Goal: Transaction & Acquisition: Purchase product/service

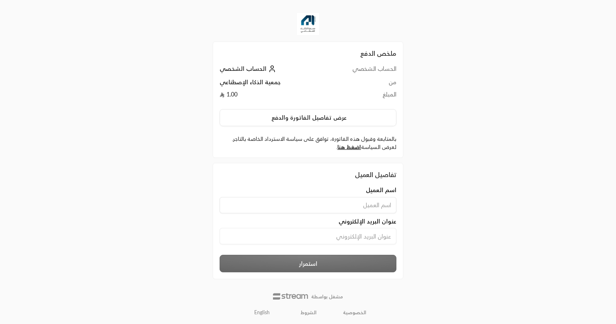
click at [344, 205] on input at bounding box center [308, 205] width 177 height 16
type input "[PERSON_NAME]"
click at [335, 233] on input at bounding box center [308, 236] width 177 height 16
paste input "[EMAIL_ADDRESS][DOMAIN_NAME]"
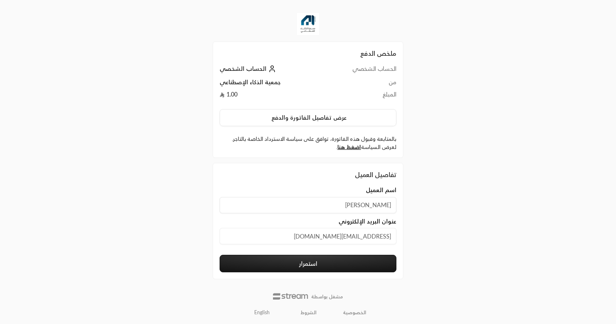
type input "[EMAIL_ADDRESS][DOMAIN_NAME]"
click at [324, 266] on button "استمرار" at bounding box center [308, 264] width 177 height 18
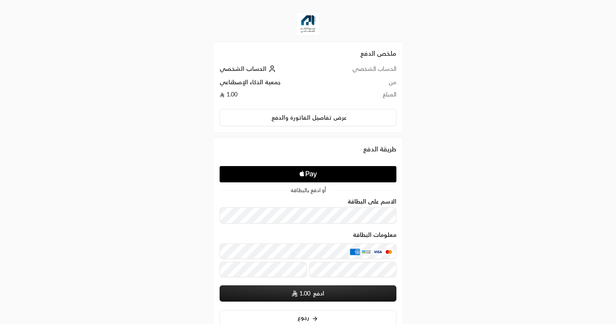
click at [314, 175] on icon "Apple Logo" at bounding box center [308, 174] width 84 height 15
